Goal: Navigation & Orientation: Understand site structure

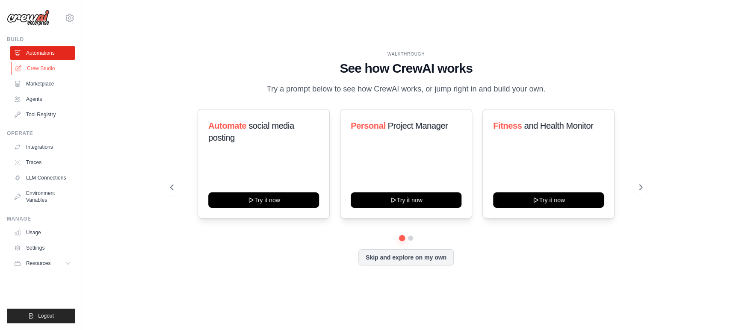
click at [53, 66] on link "Crew Studio" at bounding box center [43, 69] width 65 height 14
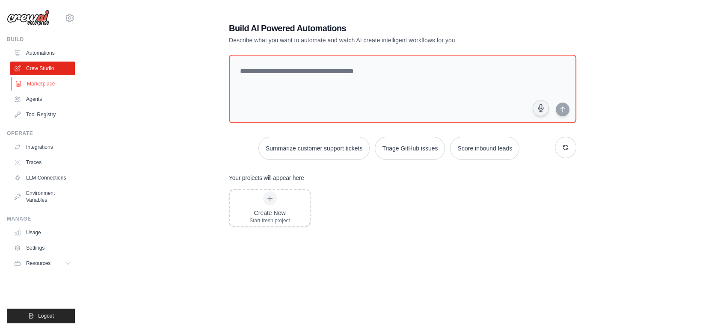
click at [48, 83] on link "Marketplace" at bounding box center [43, 84] width 65 height 14
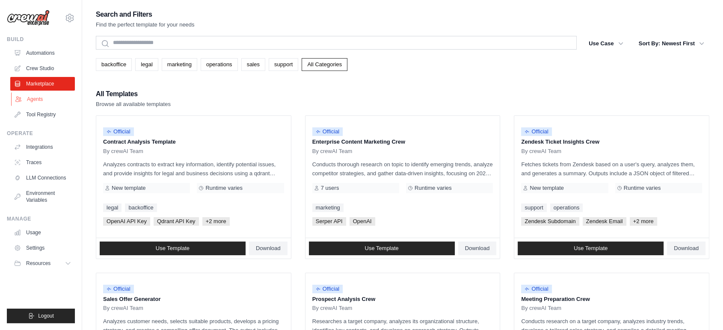
click at [40, 98] on link "Agents" at bounding box center [43, 99] width 65 height 14
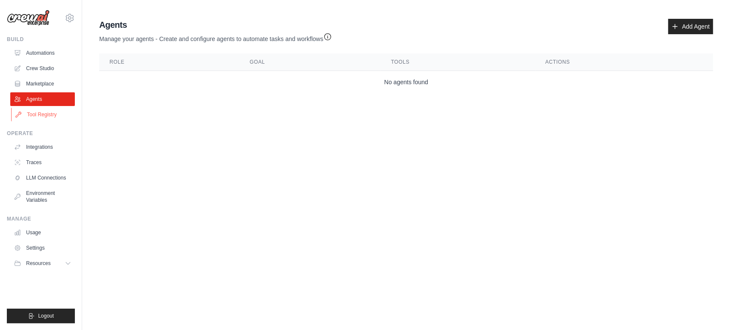
click at [42, 113] on link "Tool Registry" at bounding box center [43, 115] width 65 height 14
